Goal: Information Seeking & Learning: Find specific fact

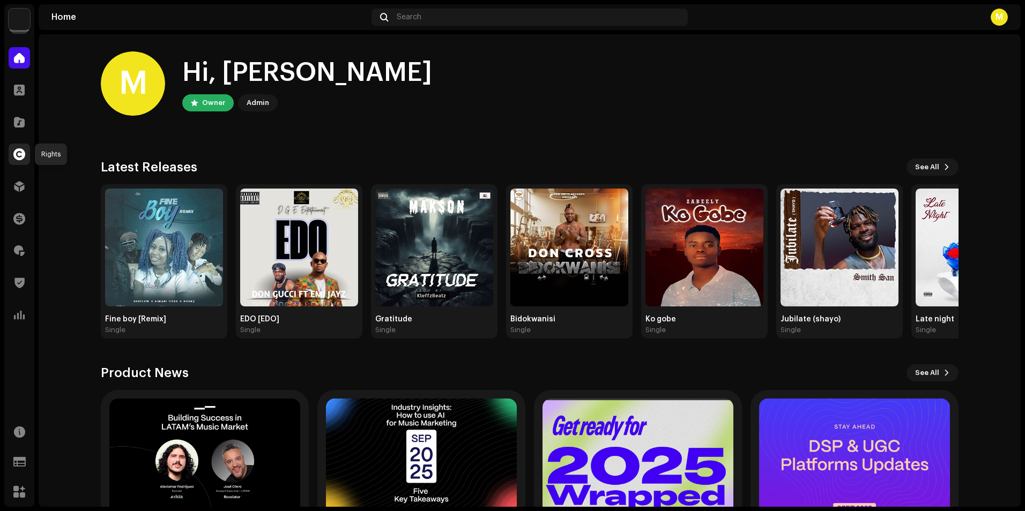
click at [17, 155] on span at bounding box center [19, 154] width 12 height 9
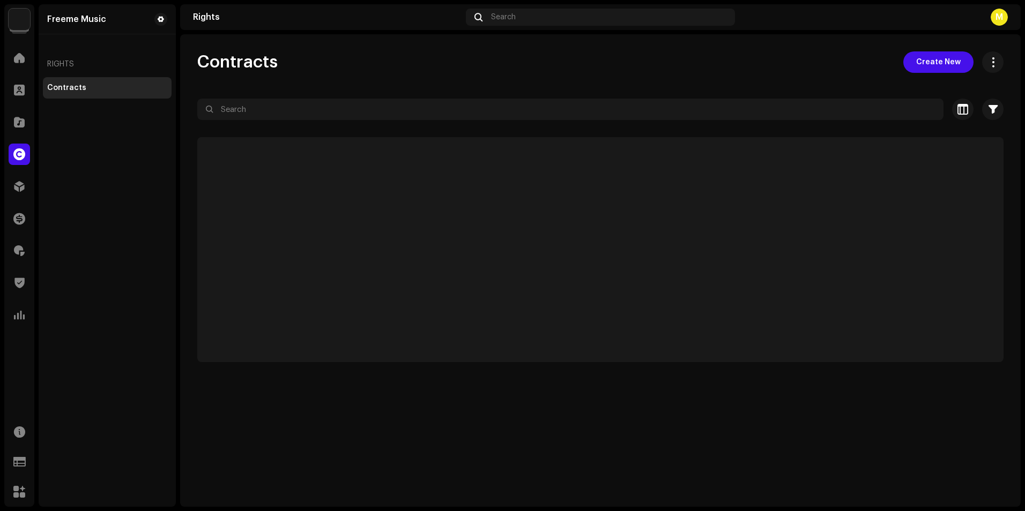
click at [17, 155] on span at bounding box center [19, 154] width 12 height 9
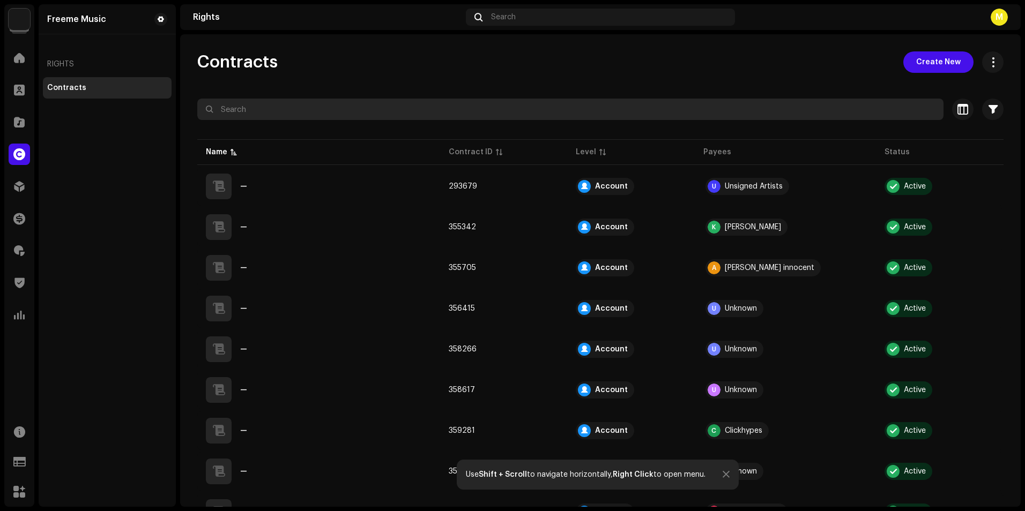
click at [395, 105] on input "text" at bounding box center [570, 109] width 746 height 21
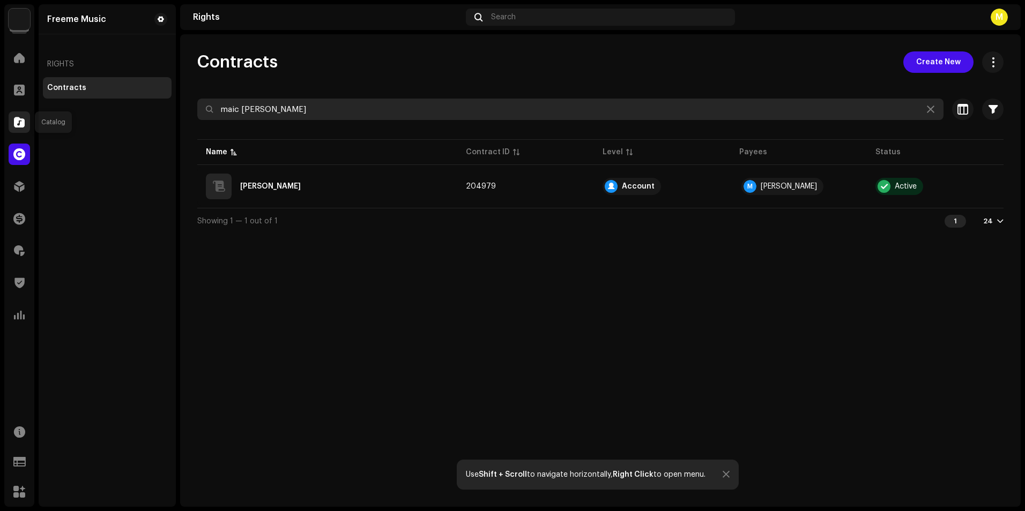
type input "maic [PERSON_NAME]"
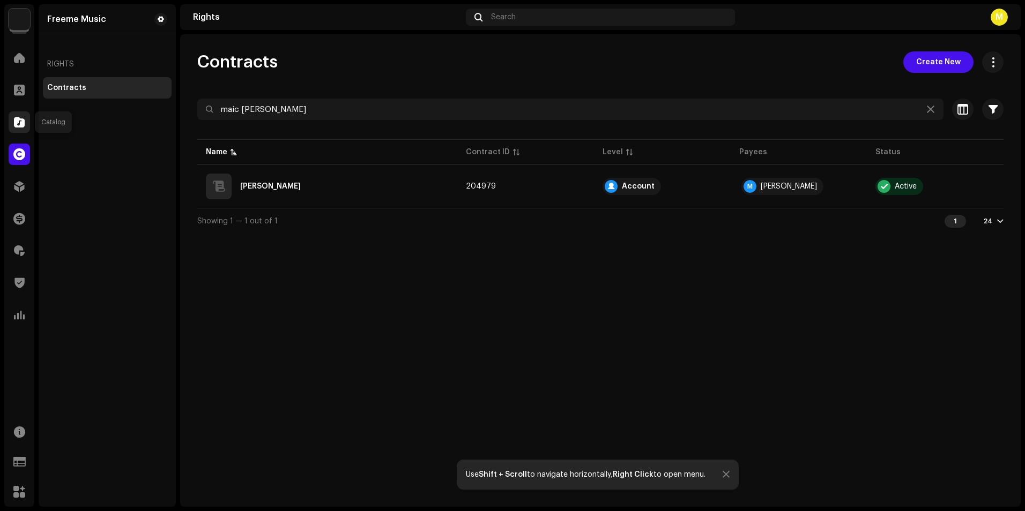
click at [22, 123] on span at bounding box center [19, 122] width 11 height 9
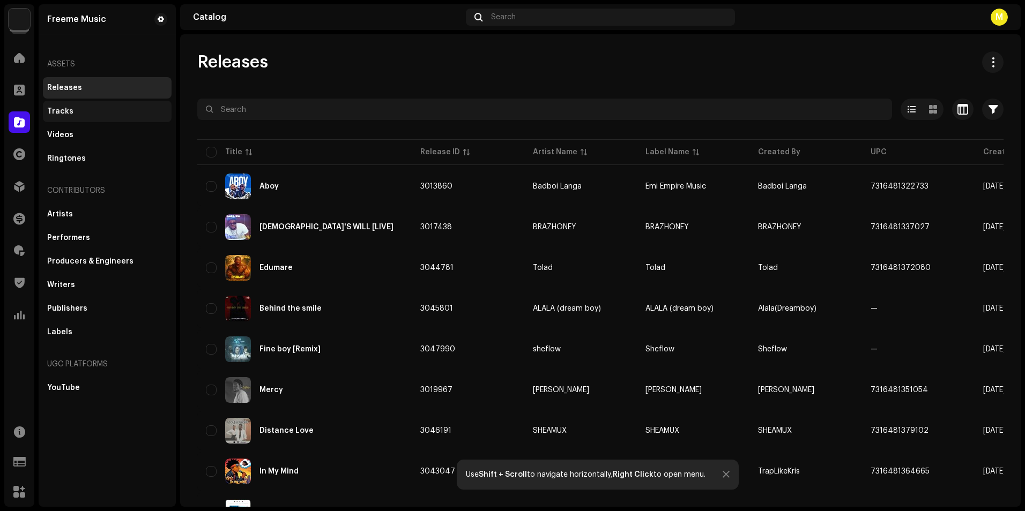
click at [67, 120] on div "Tracks" at bounding box center [107, 111] width 129 height 21
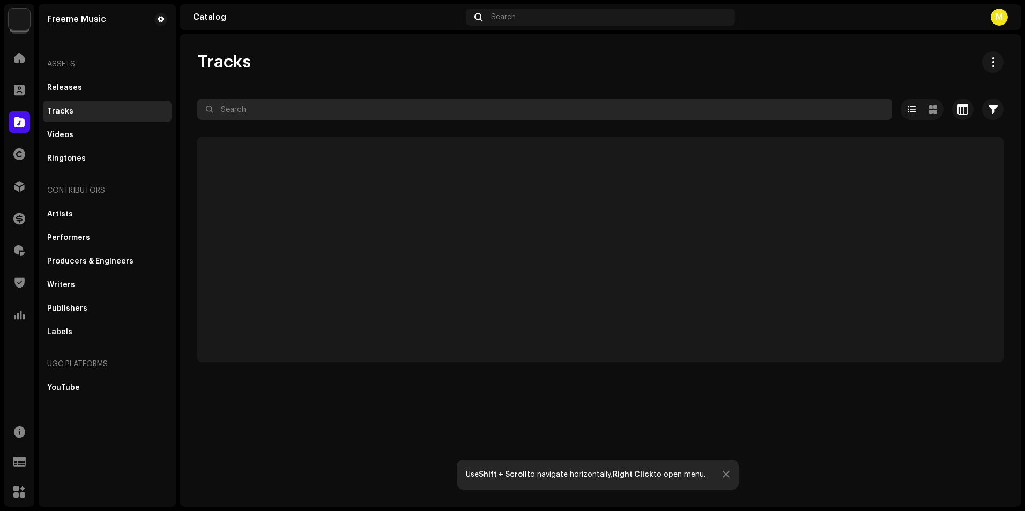
click at [307, 116] on input "text" at bounding box center [544, 109] width 695 height 21
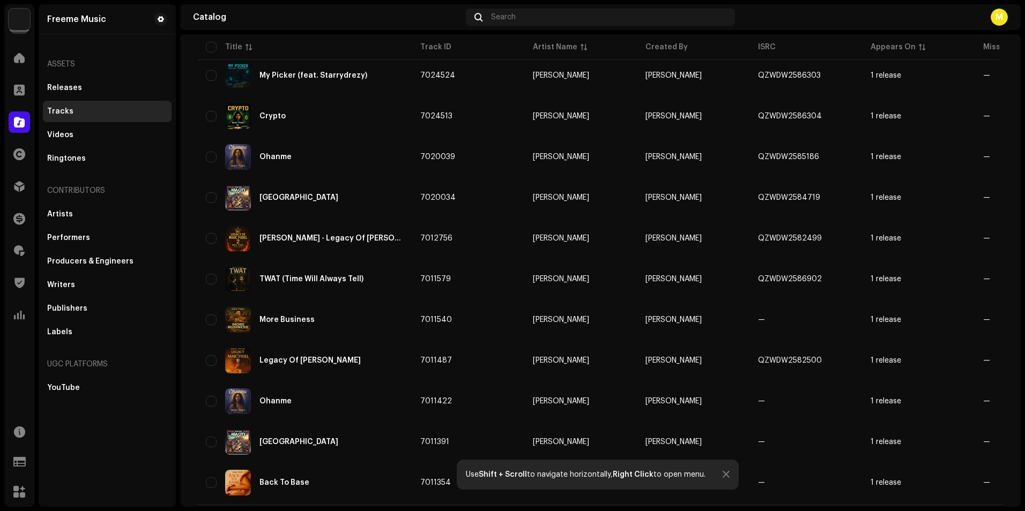
scroll to position [671, 0]
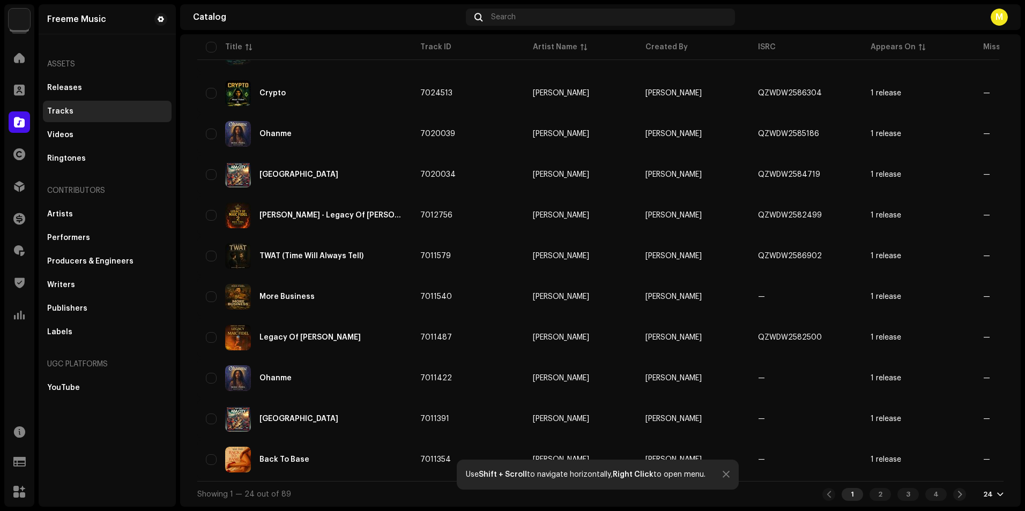
type input "maic"
click at [997, 494] on div at bounding box center [1000, 495] width 6 height 9
click at [972, 479] on div "72" at bounding box center [970, 474] width 44 height 21
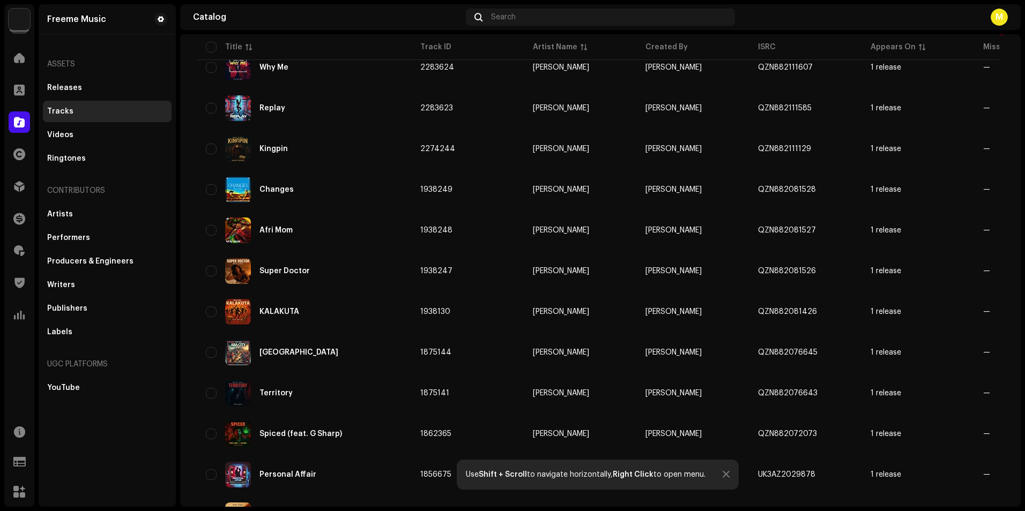
scroll to position [1769, 0]
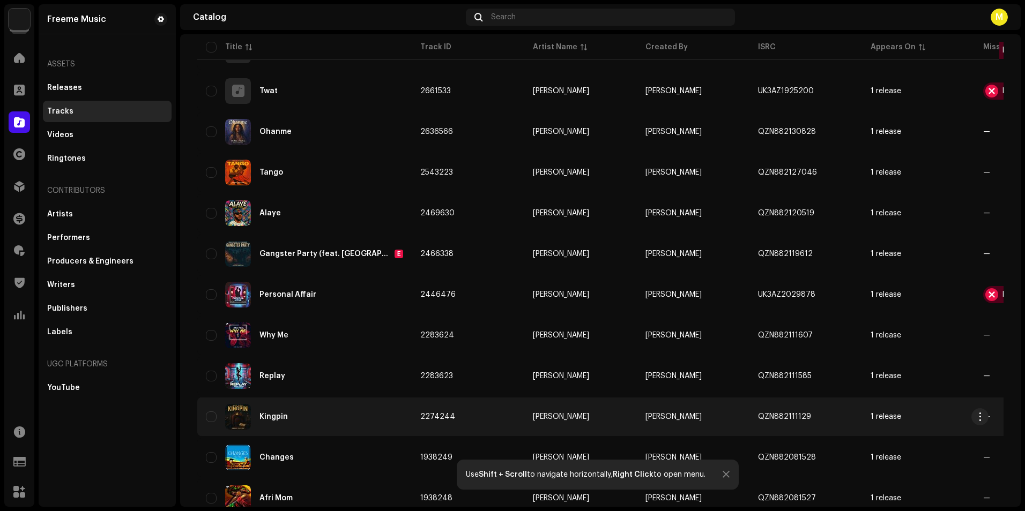
click at [402, 413] on div "Kingpin" at bounding box center [304, 417] width 197 height 26
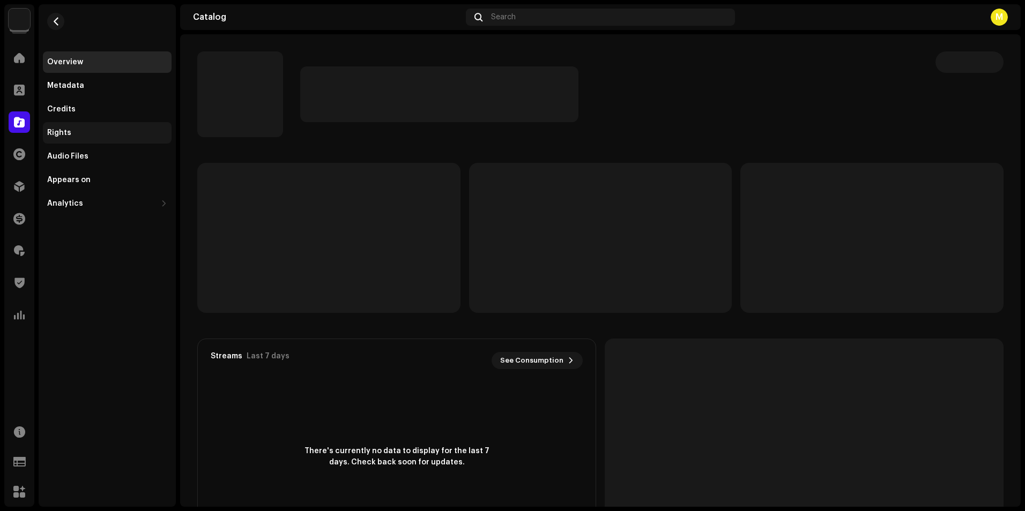
click at [115, 138] on div "Rights" at bounding box center [107, 132] width 129 height 21
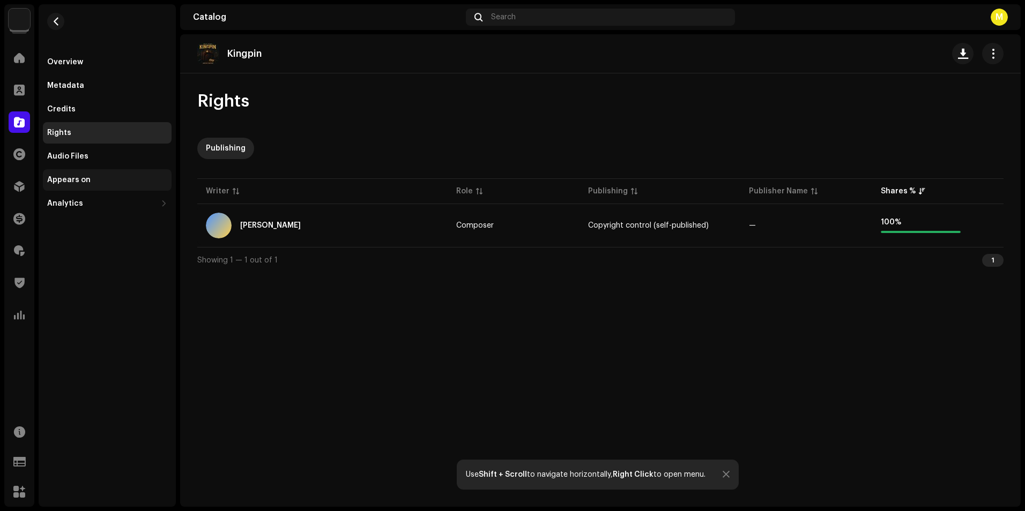
click at [117, 188] on div "Appears on" at bounding box center [107, 179] width 129 height 21
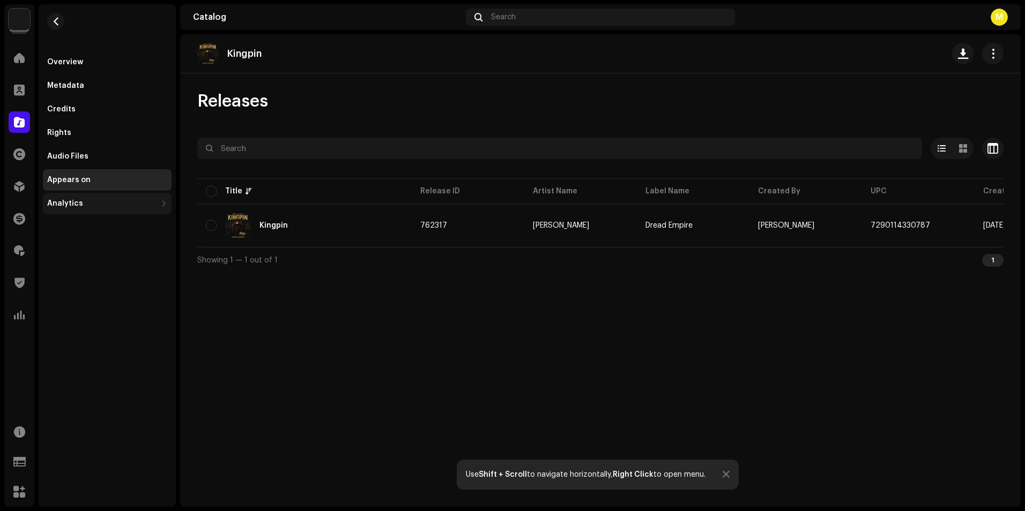
click at [150, 206] on div "Analytics" at bounding box center [101, 203] width 109 height 9
click at [142, 230] on div "Consumption" at bounding box center [109, 227] width 116 height 9
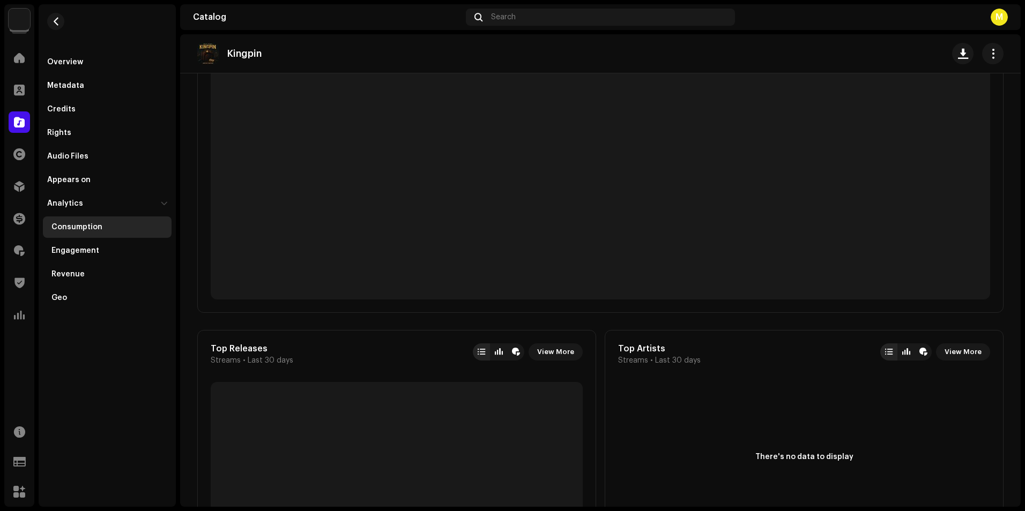
scroll to position [161, 0]
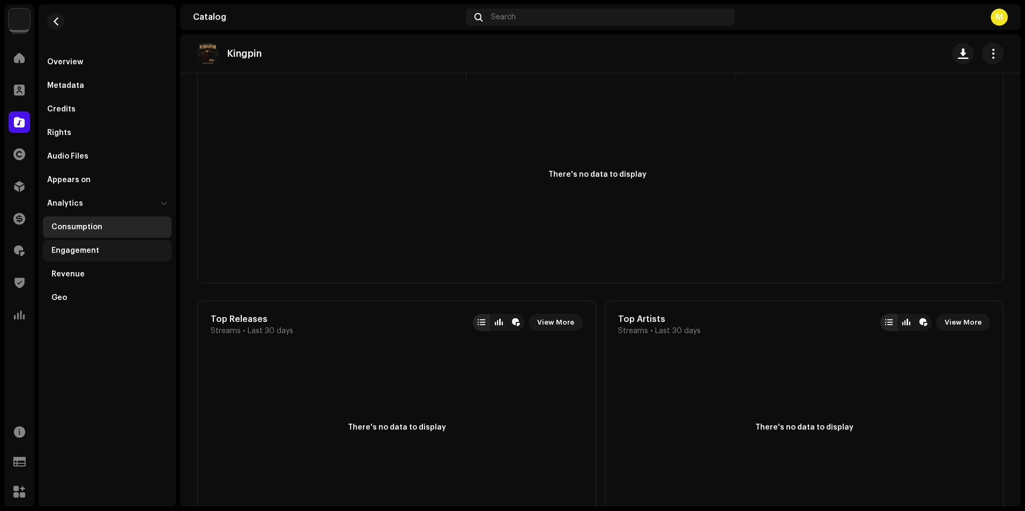
click at [117, 258] on div "Engagement" at bounding box center [107, 250] width 129 height 21
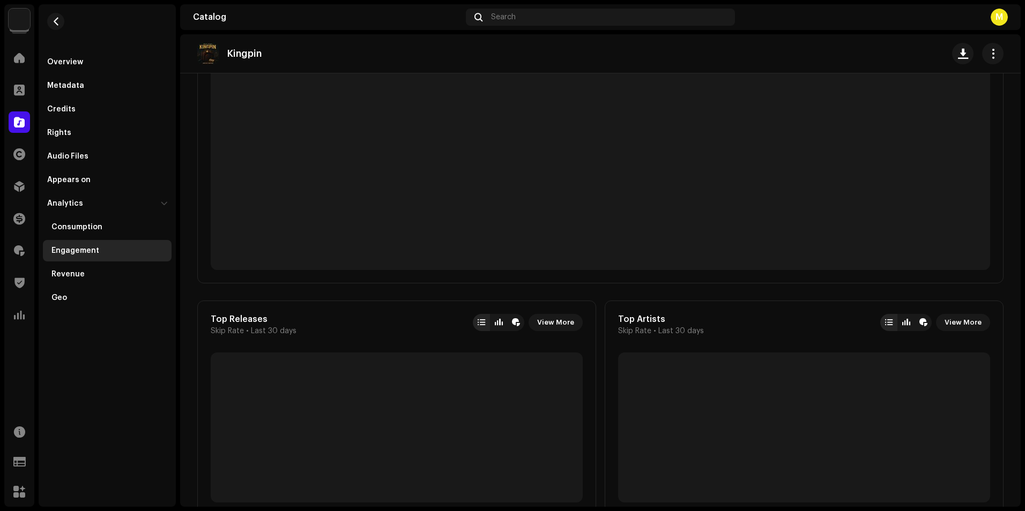
scroll to position [12, 0]
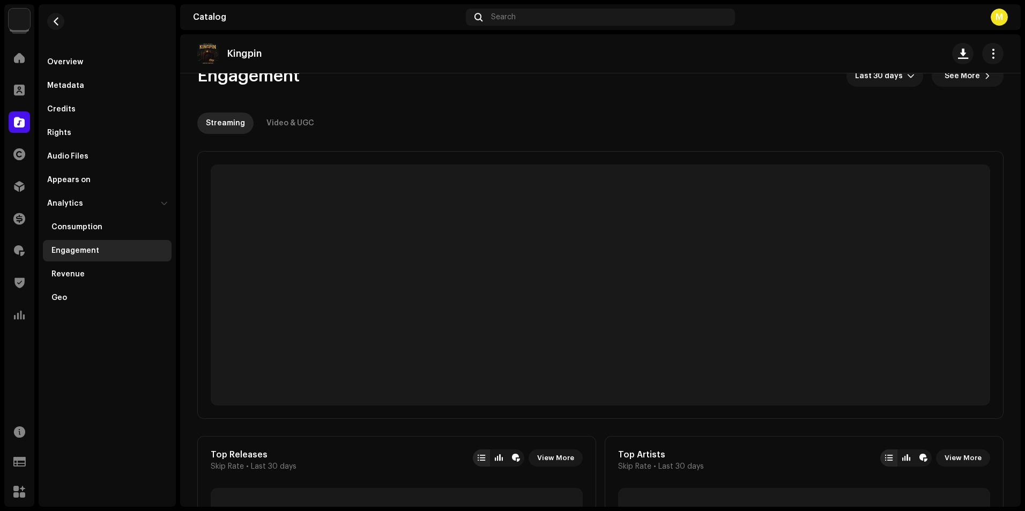
click at [117, 258] on div "Engagement" at bounding box center [107, 250] width 129 height 21
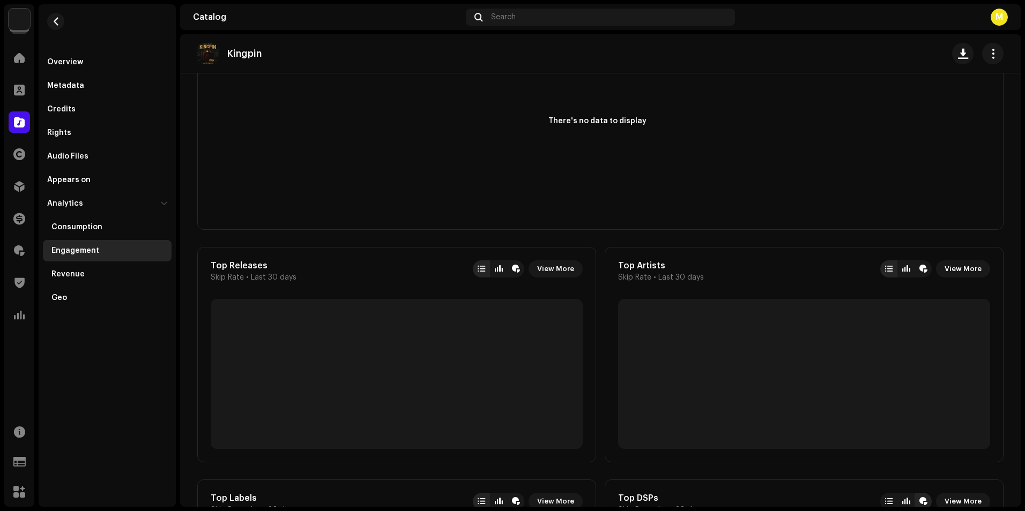
scroll to position [398, 0]
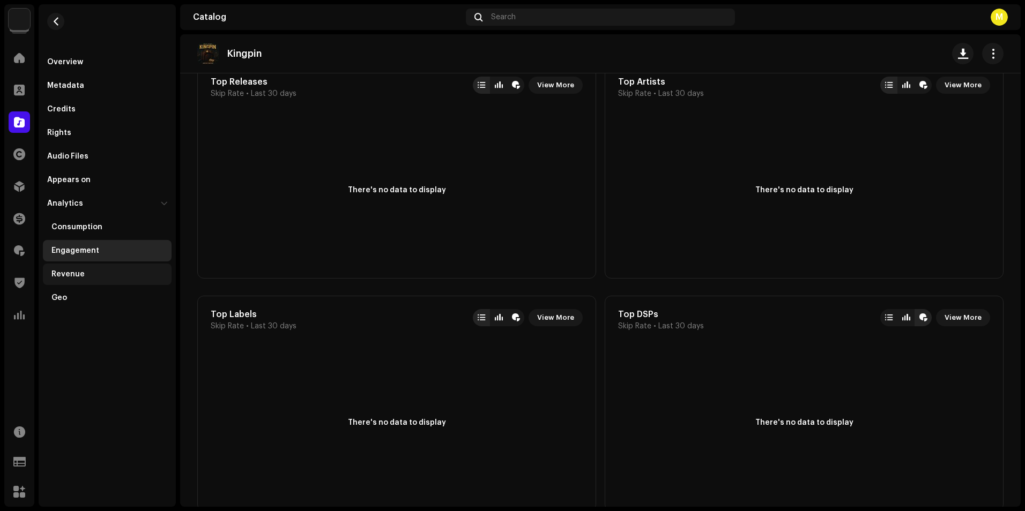
click at [103, 280] on div "Revenue" at bounding box center [107, 274] width 129 height 21
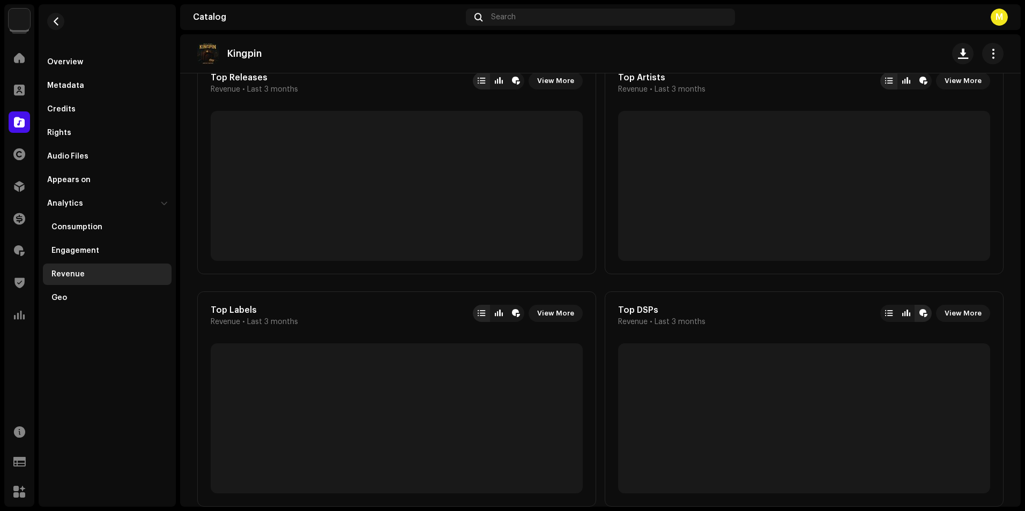
click at [103, 280] on div "Revenue" at bounding box center [107, 274] width 129 height 21
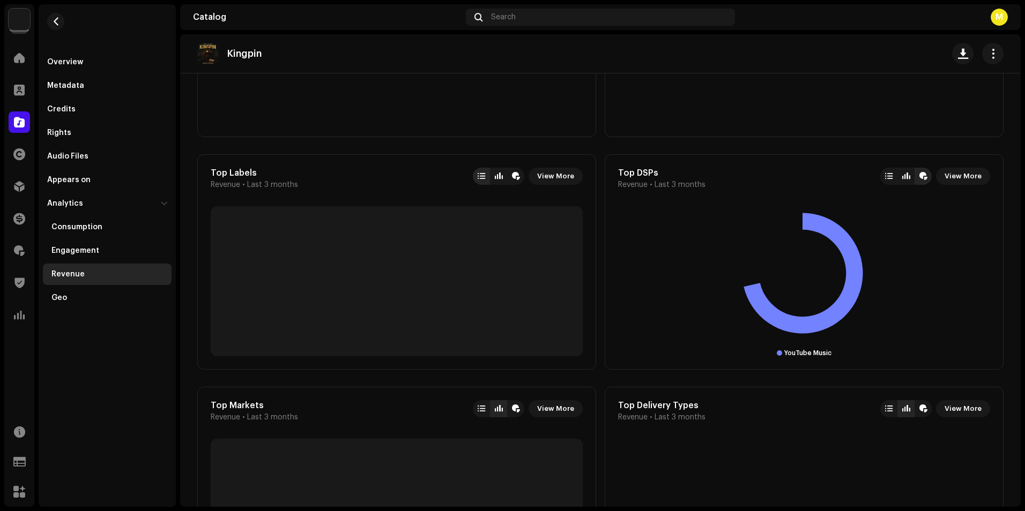
scroll to position [536, 0]
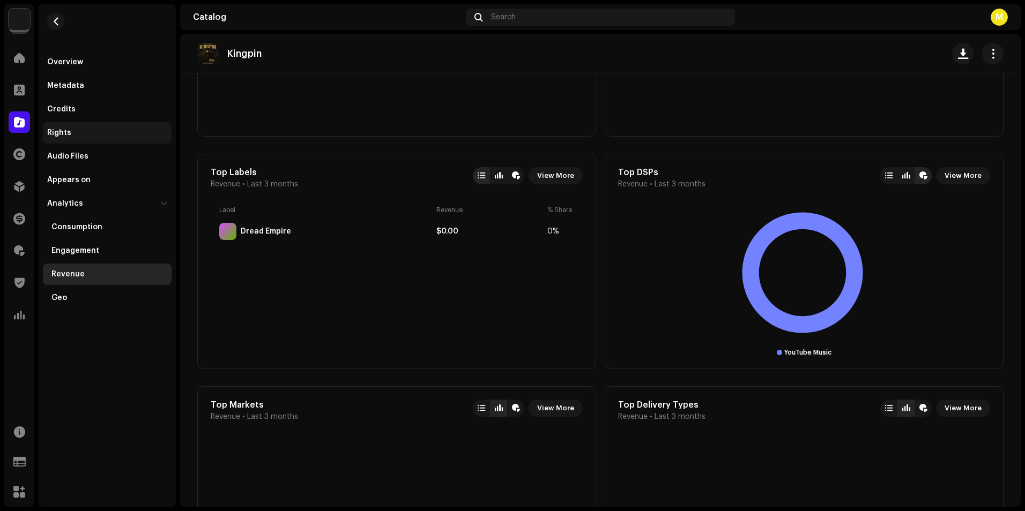
click at [65, 133] on div "Rights" at bounding box center [59, 133] width 24 height 9
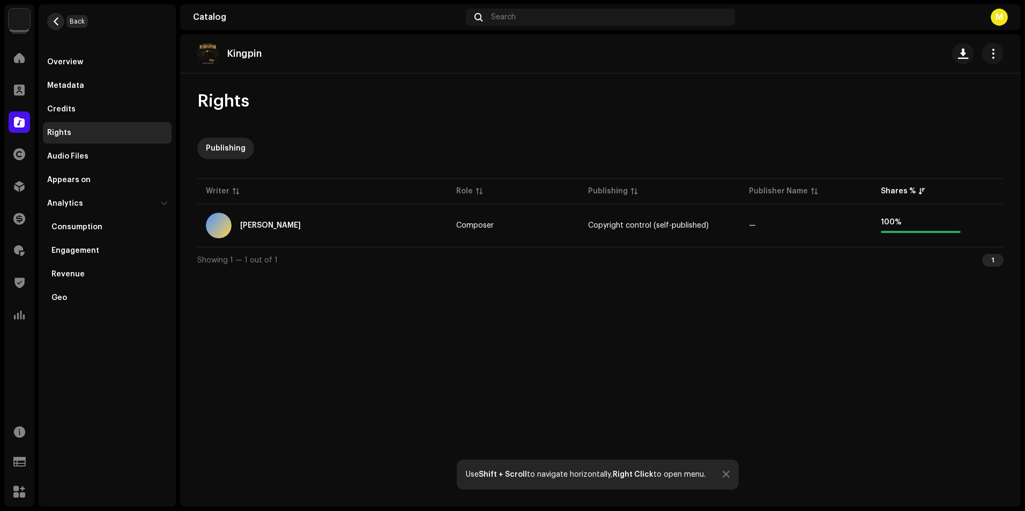
click at [55, 18] on span "button" at bounding box center [56, 21] width 8 height 9
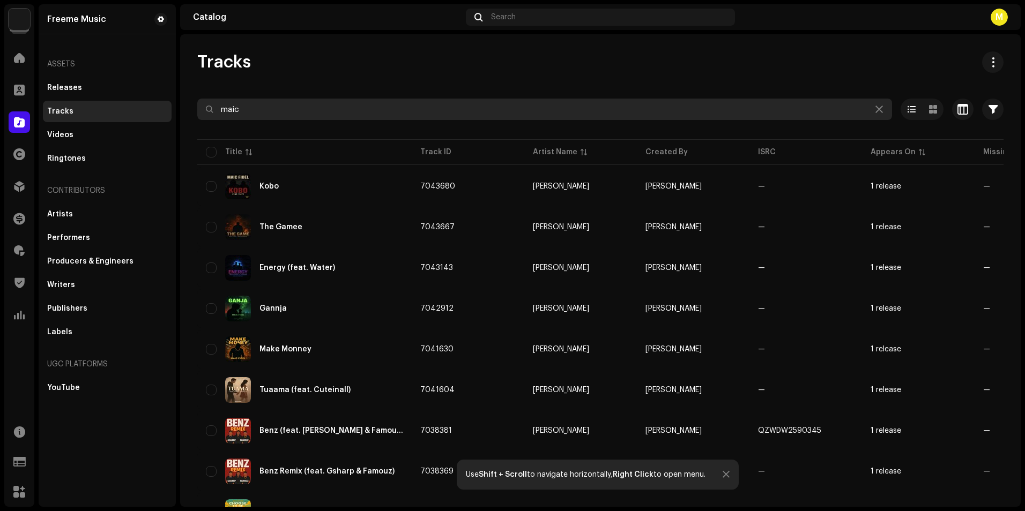
click at [262, 110] on input "maic" at bounding box center [544, 109] width 695 height 21
drag, startPoint x: 262, startPoint y: 110, endPoint x: 194, endPoint y: 103, distance: 69.0
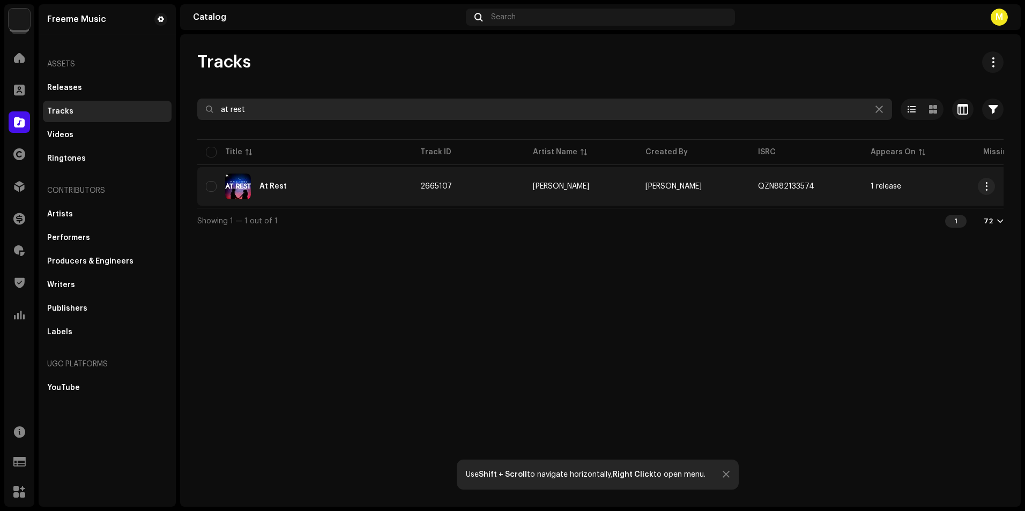
type input "at rest"
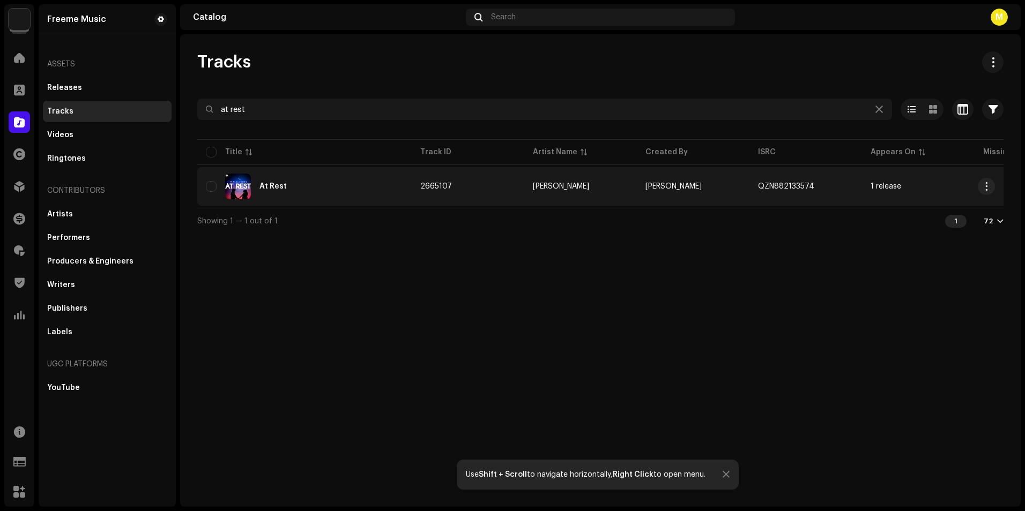
click at [310, 187] on div "At Rest" at bounding box center [304, 187] width 197 height 26
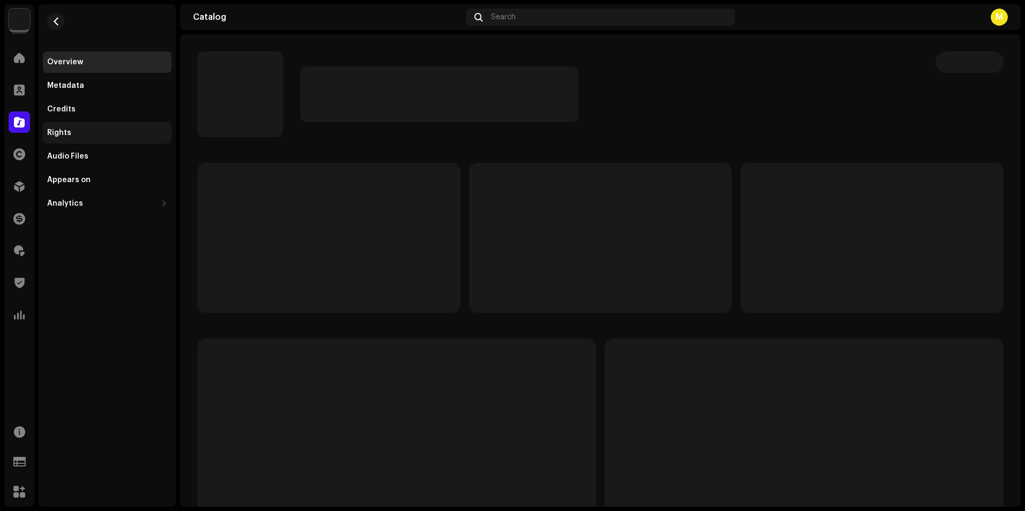
click at [123, 134] on div "Rights" at bounding box center [107, 133] width 120 height 9
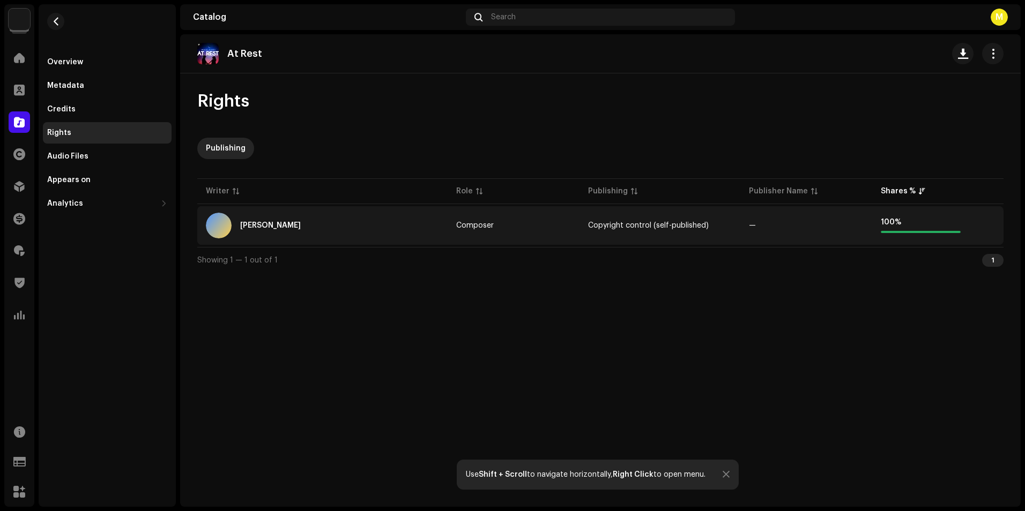
click at [255, 219] on div "[PERSON_NAME]" at bounding box center [322, 226] width 233 height 26
click at [274, 224] on div "[PERSON_NAME]" at bounding box center [270, 226] width 61 height 8
click at [355, 235] on div "[PERSON_NAME]" at bounding box center [322, 226] width 233 height 26
click at [278, 220] on div "[PERSON_NAME]" at bounding box center [322, 226] width 233 height 26
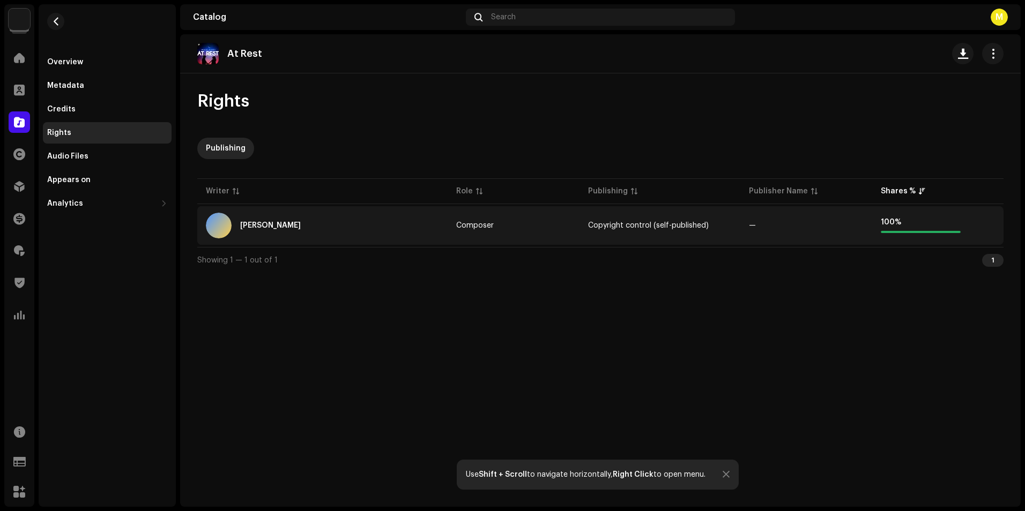
click at [277, 226] on div "[PERSON_NAME]" at bounding box center [322, 226] width 233 height 26
click at [565, 236] on td "Composer" at bounding box center [513, 225] width 131 height 39
click at [254, 229] on div "[PERSON_NAME]" at bounding box center [270, 226] width 61 height 8
drag, startPoint x: 254, startPoint y: 229, endPoint x: 271, endPoint y: 224, distance: 18.3
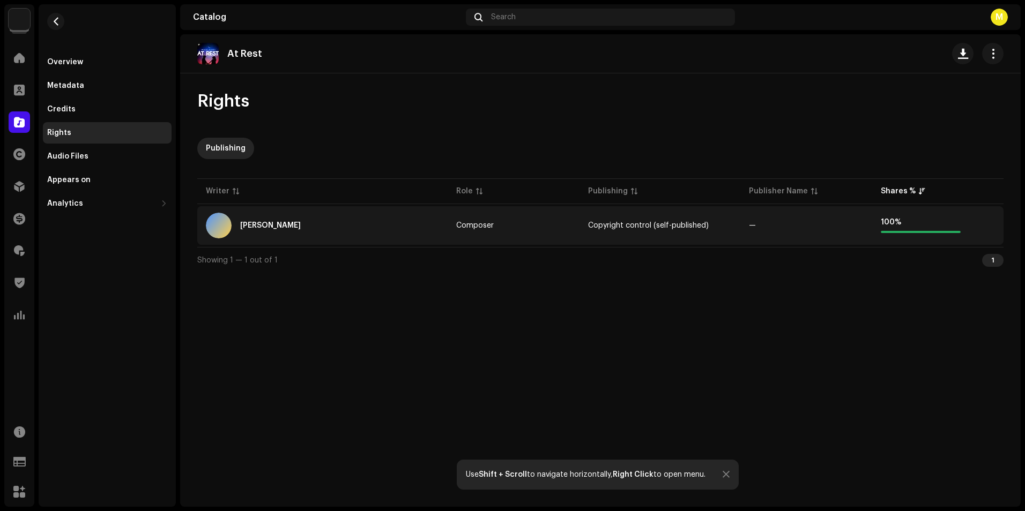
click at [271, 224] on div "[PERSON_NAME]" at bounding box center [270, 226] width 61 height 8
click at [267, 226] on div "[PERSON_NAME]" at bounding box center [270, 226] width 61 height 8
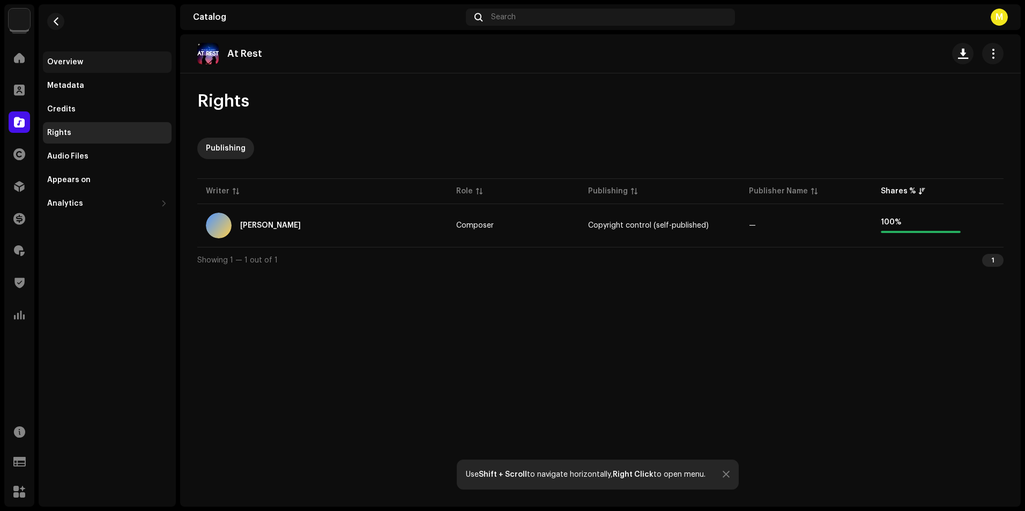
click at [100, 60] on div "Overview" at bounding box center [107, 62] width 120 height 9
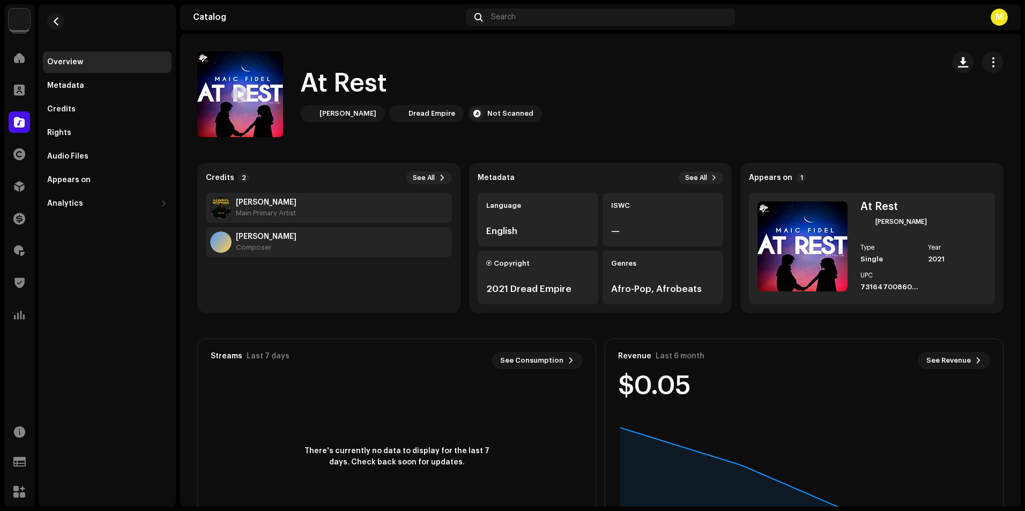
scroll to position [63, 0]
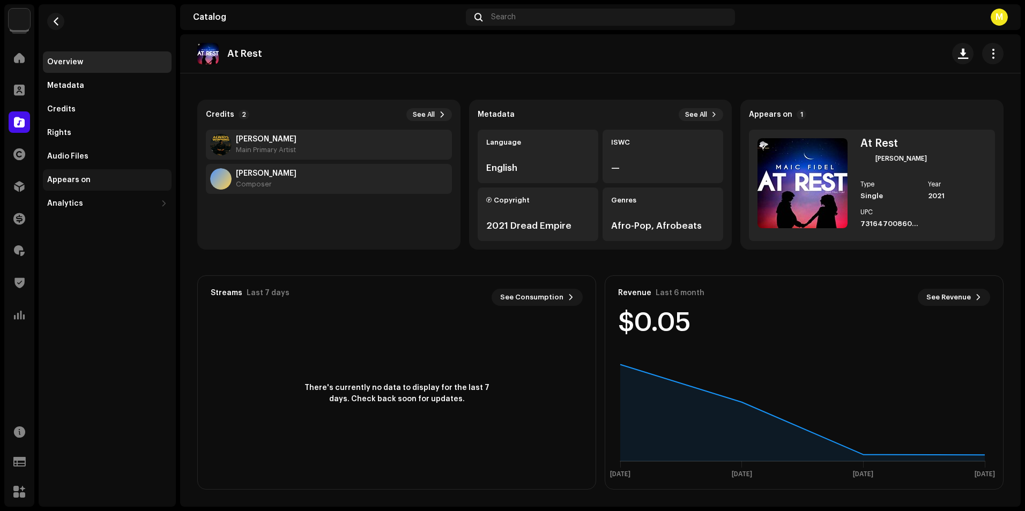
click at [83, 173] on div "Appears on" at bounding box center [107, 179] width 129 height 21
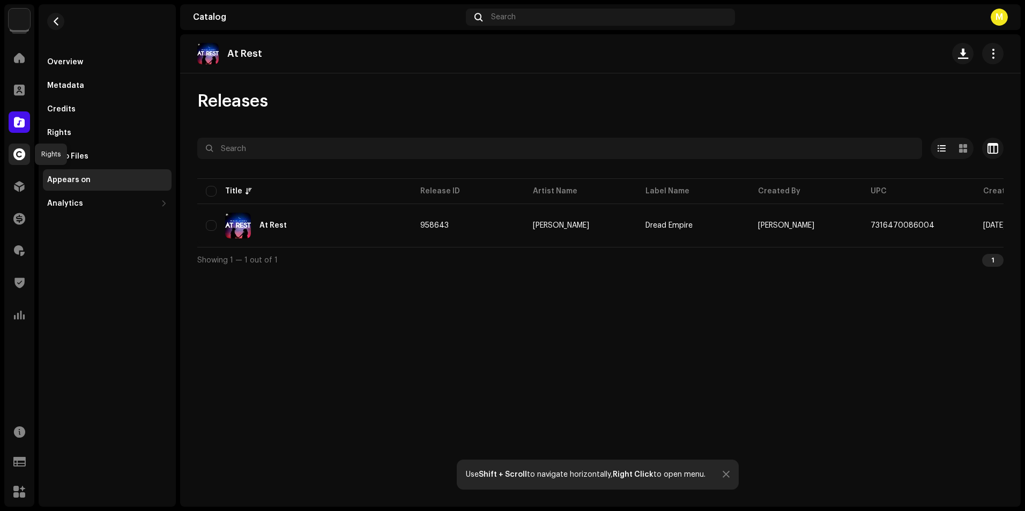
click at [21, 154] on span at bounding box center [19, 154] width 12 height 9
